Goal: Task Accomplishment & Management: Use online tool/utility

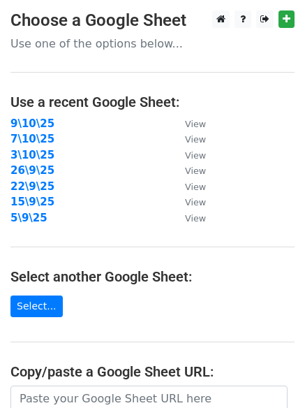
scroll to position [243, 0]
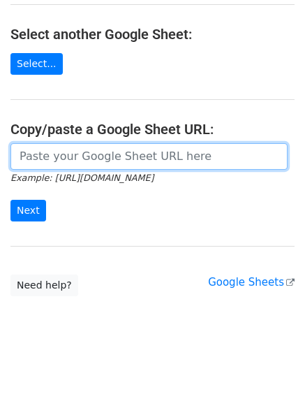
click at [85, 163] on input "url" at bounding box center [149, 156] width 278 height 27
paste input "https://docs.google.com/spreadsheets/d/1sOG3Zo4xGVsoWwoQHEtfW5iMeeJ83b-iCY-FtMW…"
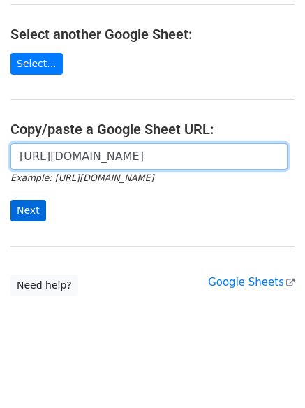
scroll to position [0, 316]
type input "https://docs.google.com/spreadsheets/d/1sOG3Zo4xGVsoWwoQHEtfW5iMeeJ83b-iCY-FtMW…"
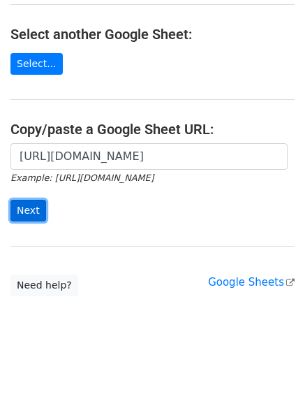
scroll to position [0, 0]
click at [31, 205] on input "Next" at bounding box center [28, 211] width 36 height 22
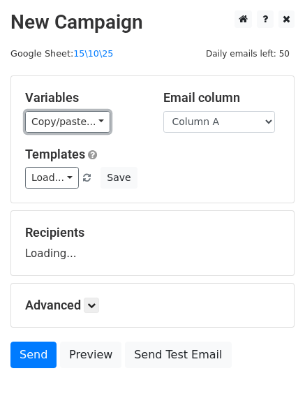
click at [73, 121] on link "Copy/paste..." at bounding box center [67, 122] width 85 height 22
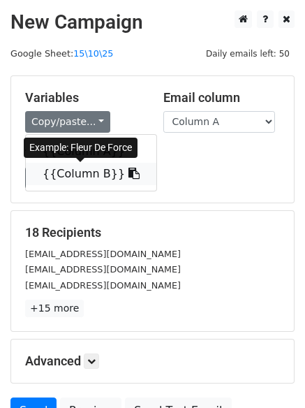
click at [74, 168] on link "{{Column B}}" at bounding box center [91, 174] width 131 height 22
